Goal: Information Seeking & Learning: Learn about a topic

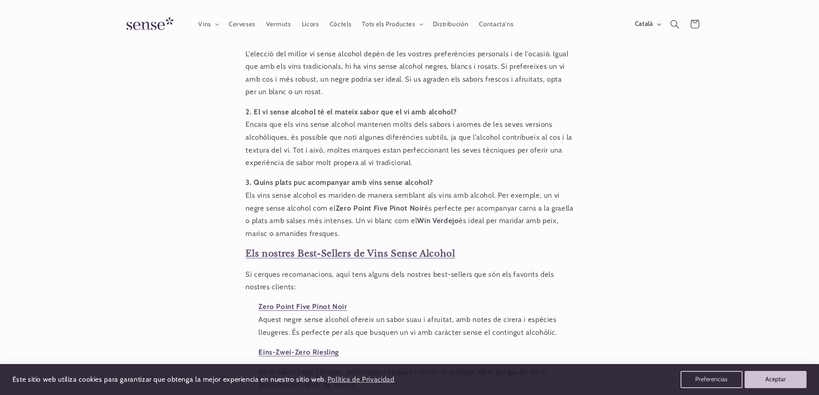
scroll to position [700, 0]
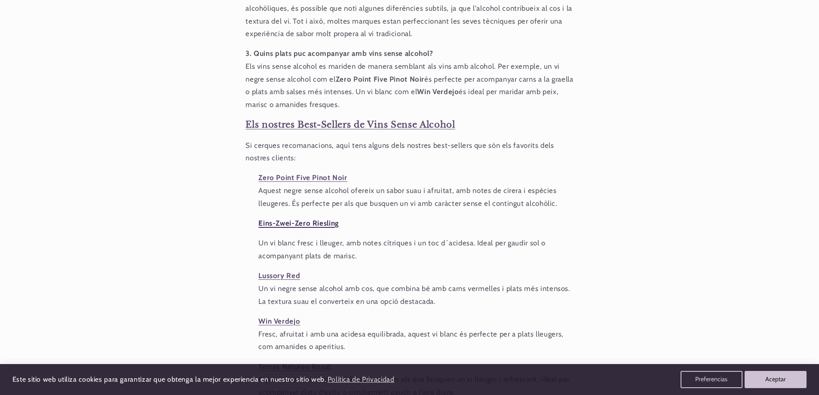
click at [294, 223] on strong "Eins-Zwei-Zero Riesling" at bounding box center [298, 223] width 80 height 9
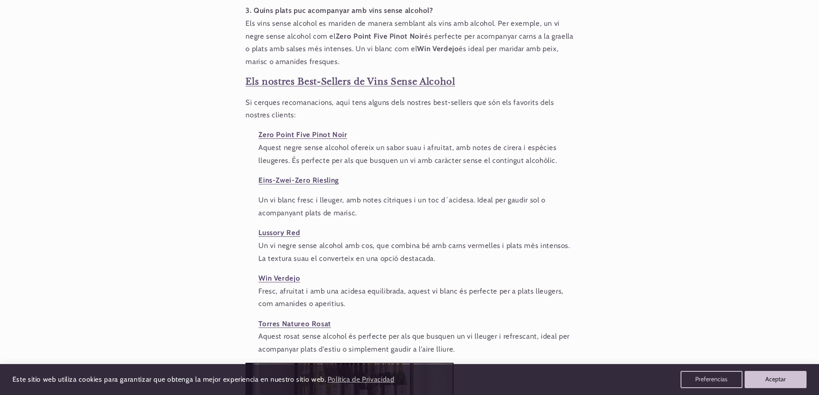
scroll to position [786, 0]
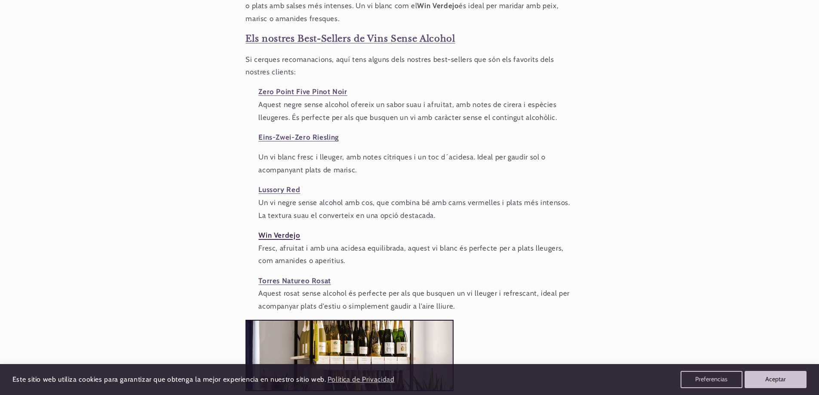
click at [279, 234] on strong "Win [PERSON_NAME]" at bounding box center [279, 235] width 42 height 9
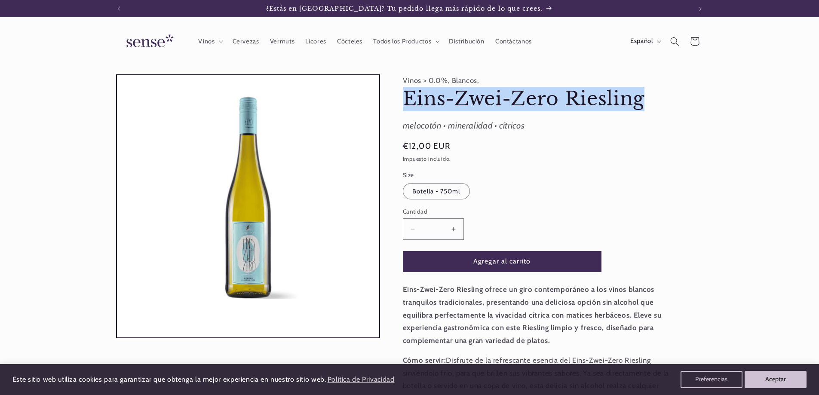
drag, startPoint x: 649, startPoint y: 99, endPoint x: 406, endPoint y: 107, distance: 242.6
click at [406, 107] on h1 "Eins-Zwei-Zero Riesling" at bounding box center [538, 99] width 271 height 25
copy h1 "Eins-Zwei-Zero Riesling"
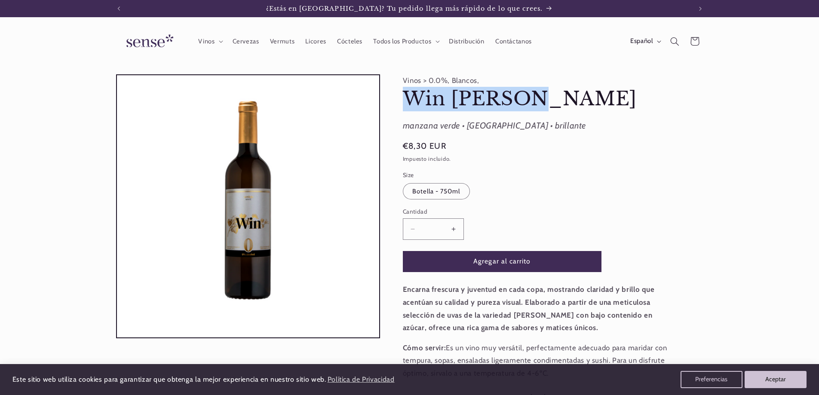
drag, startPoint x: 535, startPoint y: 99, endPoint x: 393, endPoint y: 102, distance: 141.9
click at [393, 102] on div "Vinos > 0.0%, Blancos, Win [PERSON_NAME] Win [PERSON_NAME] manzana verde • [GEO…" at bounding box center [541, 264] width 323 height 380
copy h1 "Win [PERSON_NAME]"
